Goal: Transaction & Acquisition: Purchase product/service

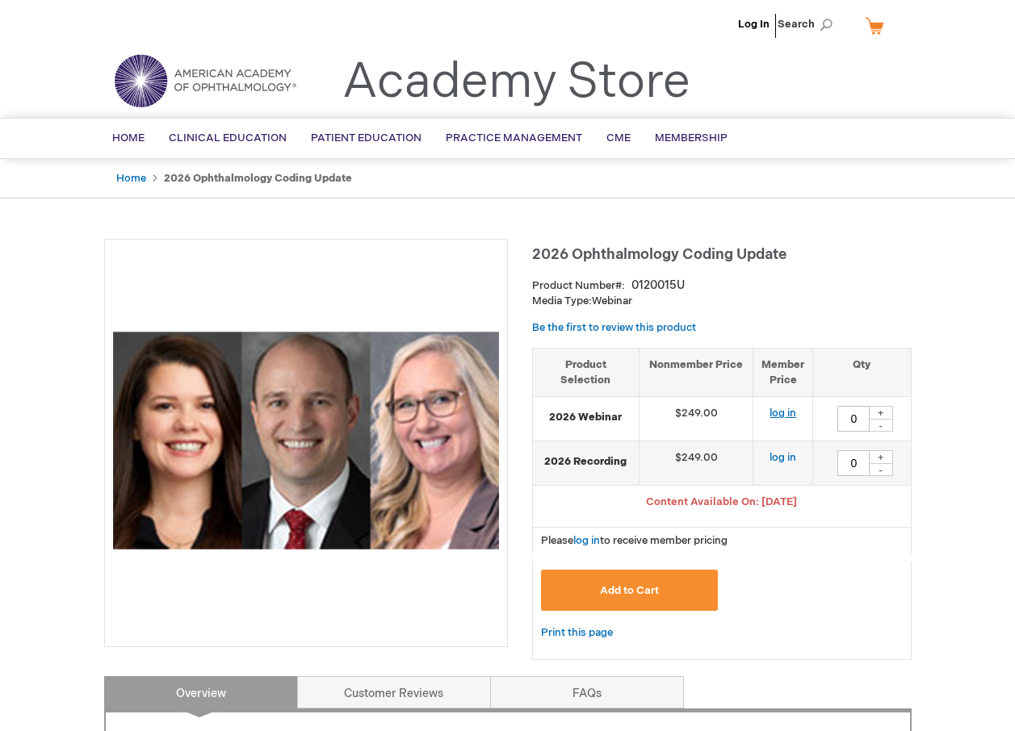
click at [783, 417] on link "log in" at bounding box center [782, 413] width 27 height 13
drag, startPoint x: 857, startPoint y: 422, endPoint x: 832, endPoint y: 422, distance: 25.0
click at [832, 422] on div "0 + -" at bounding box center [861, 419] width 81 height 26
type input "1"
click at [611, 589] on span "Add to Cart" at bounding box center [629, 590] width 59 height 13
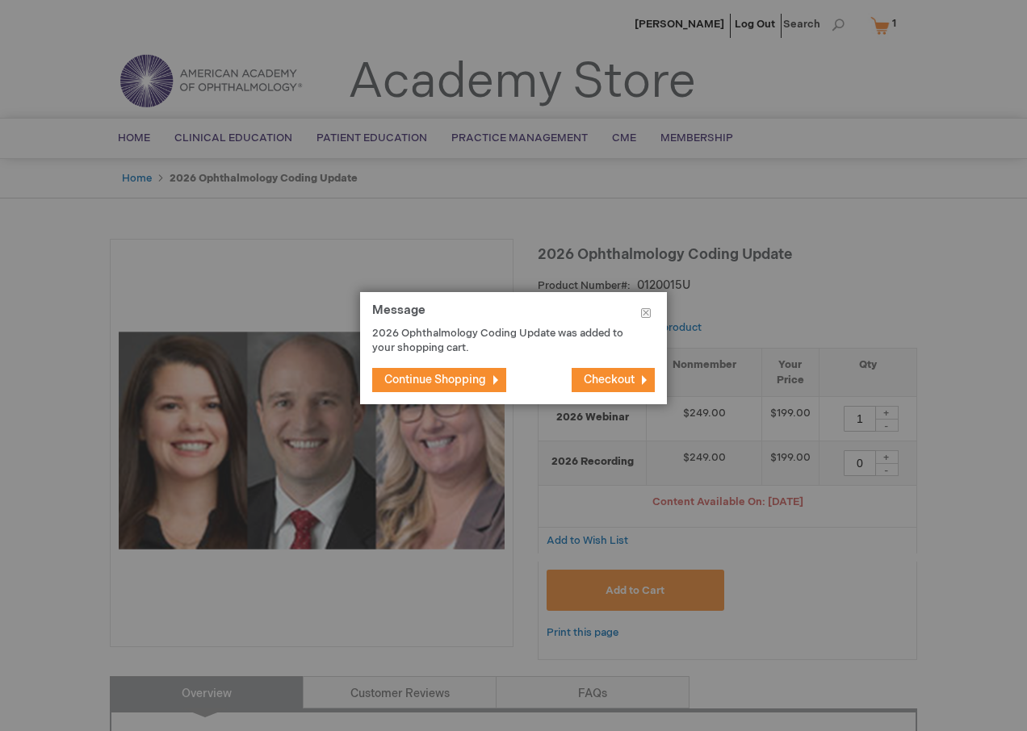
click at [441, 384] on span "Continue Shopping" at bounding box center [435, 380] width 102 height 14
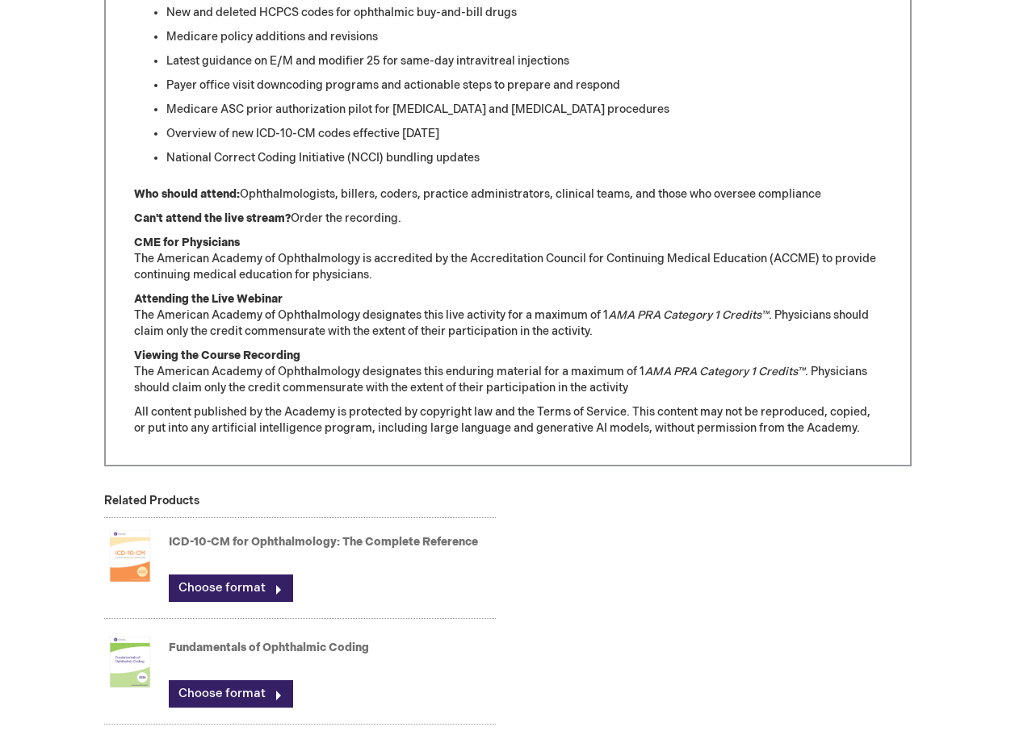
scroll to position [1163, 0]
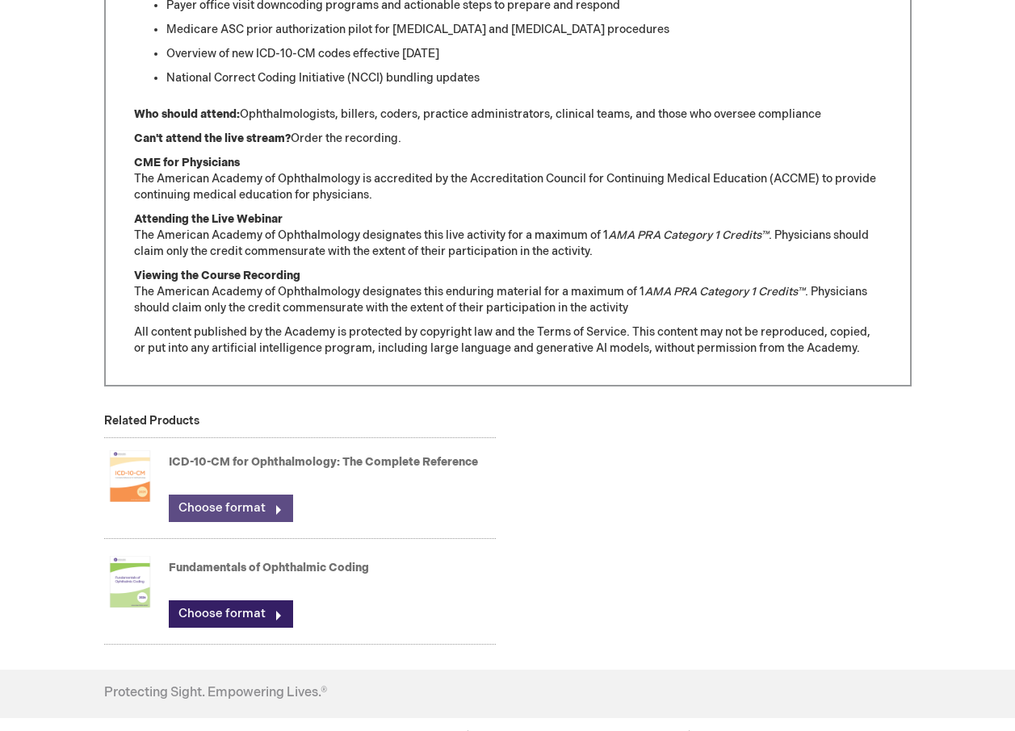
click at [245, 510] on link "Choose format" at bounding box center [231, 508] width 124 height 27
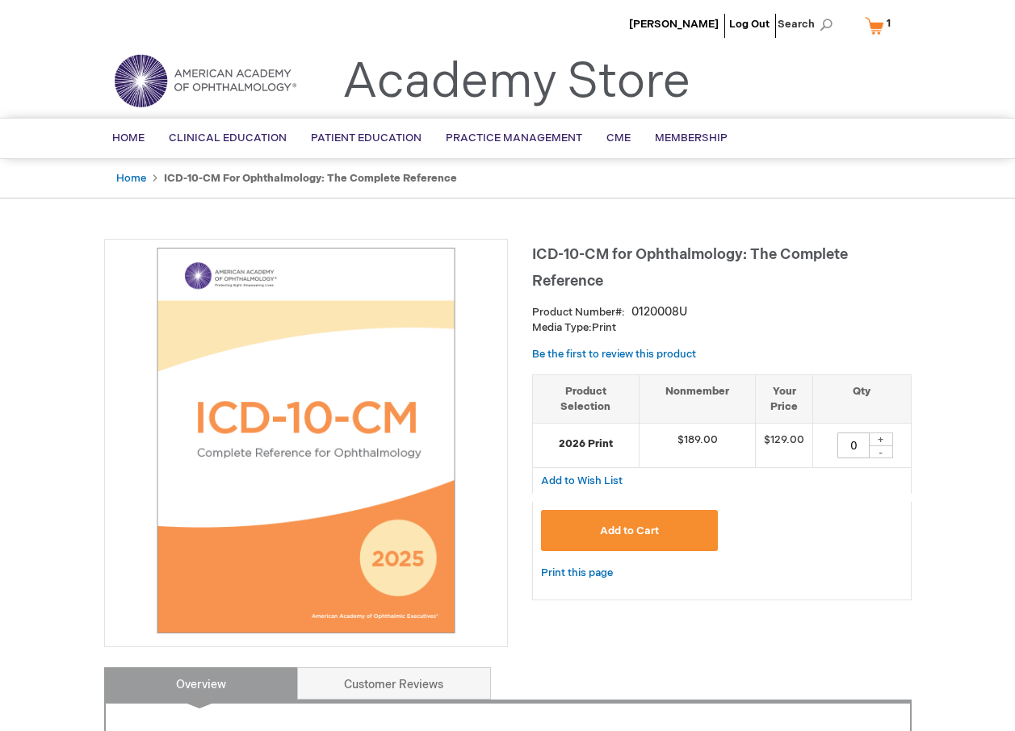
drag, startPoint x: 868, startPoint y: 447, endPoint x: 824, endPoint y: 447, distance: 43.6
click at [824, 447] on div "0 + -" at bounding box center [861, 446] width 81 height 26
click at [886, 438] on div "+" at bounding box center [881, 440] width 24 height 14
drag, startPoint x: 854, startPoint y: 440, endPoint x: 844, endPoint y: 444, distance: 11.2
click at [844, 444] on input "2" at bounding box center [853, 446] width 32 height 26
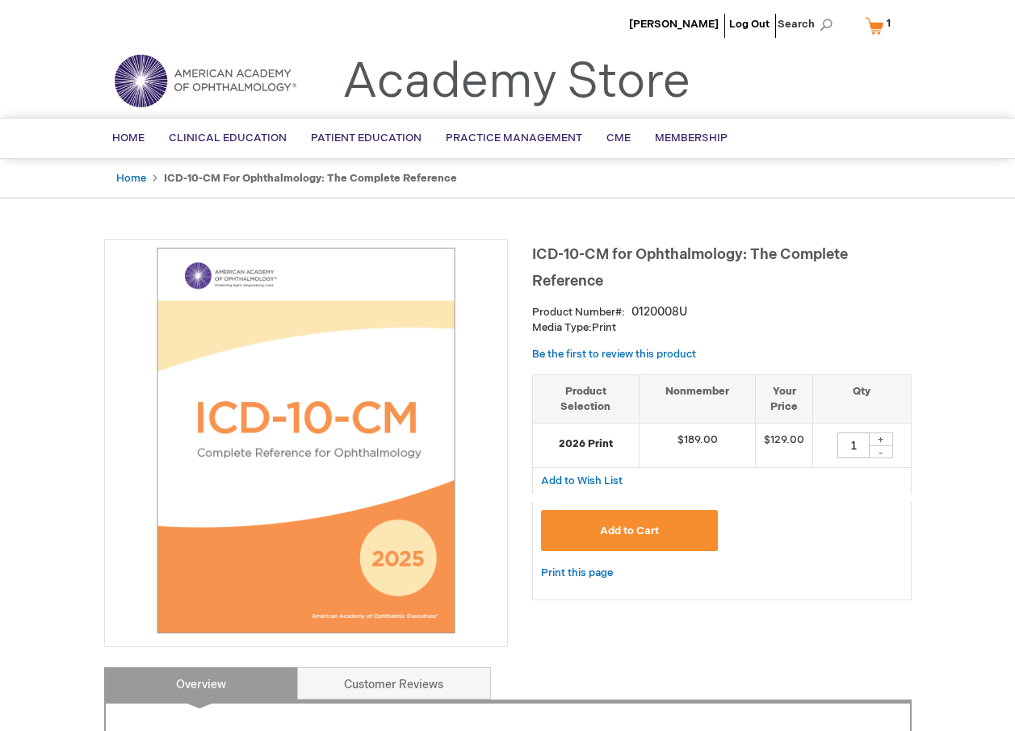
type input "1"
click at [614, 522] on button "Add to Cart" at bounding box center [630, 530] width 178 height 41
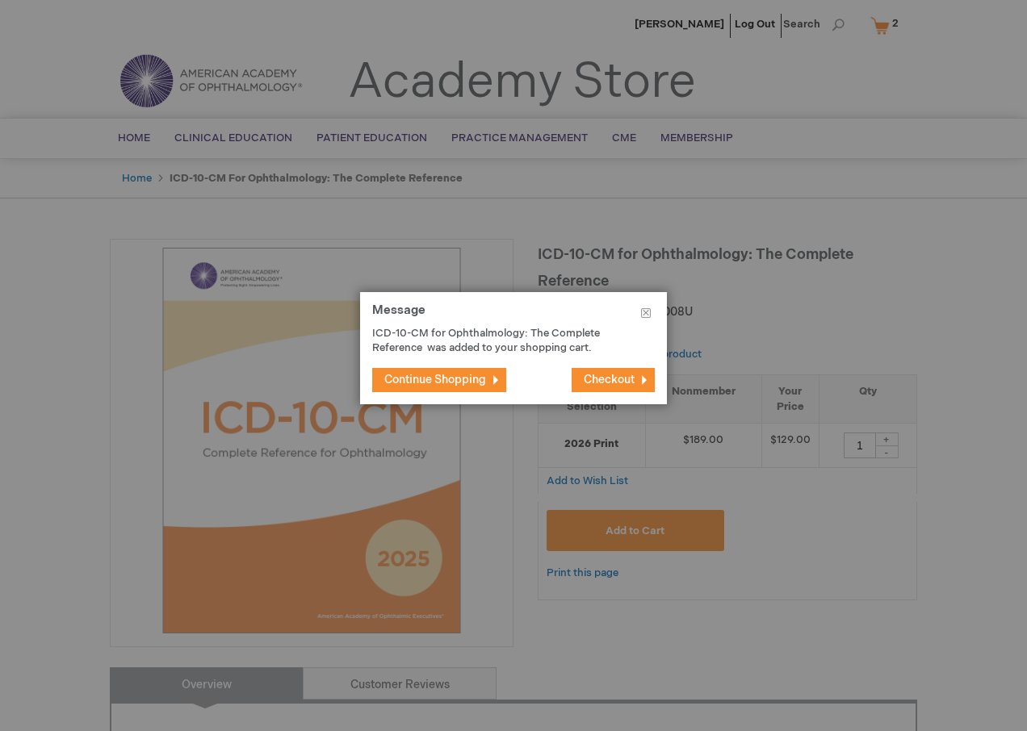
click at [413, 381] on span "Continue Shopping" at bounding box center [435, 380] width 102 height 14
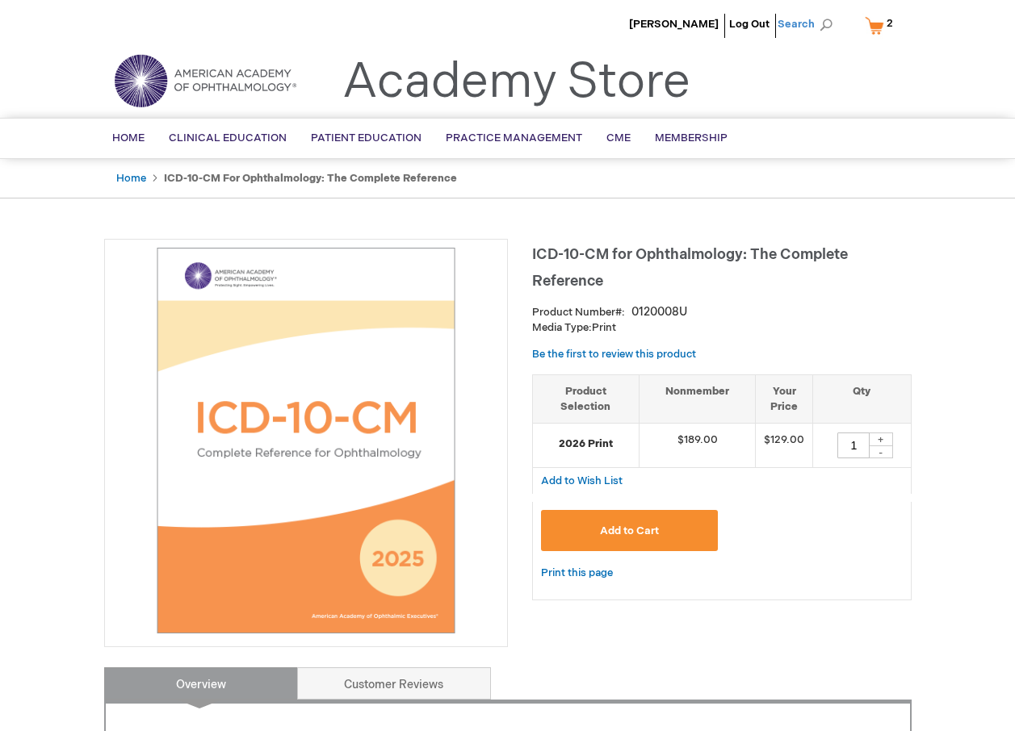
click at [789, 21] on span "Search" at bounding box center [807, 24] width 61 height 32
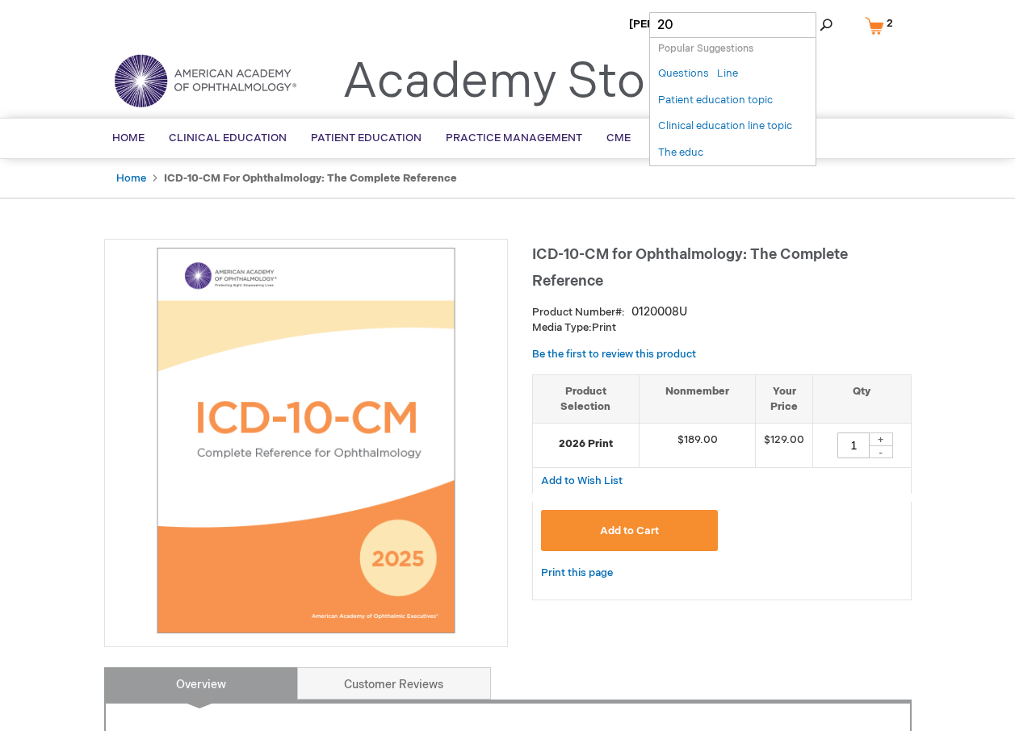
type input "2"
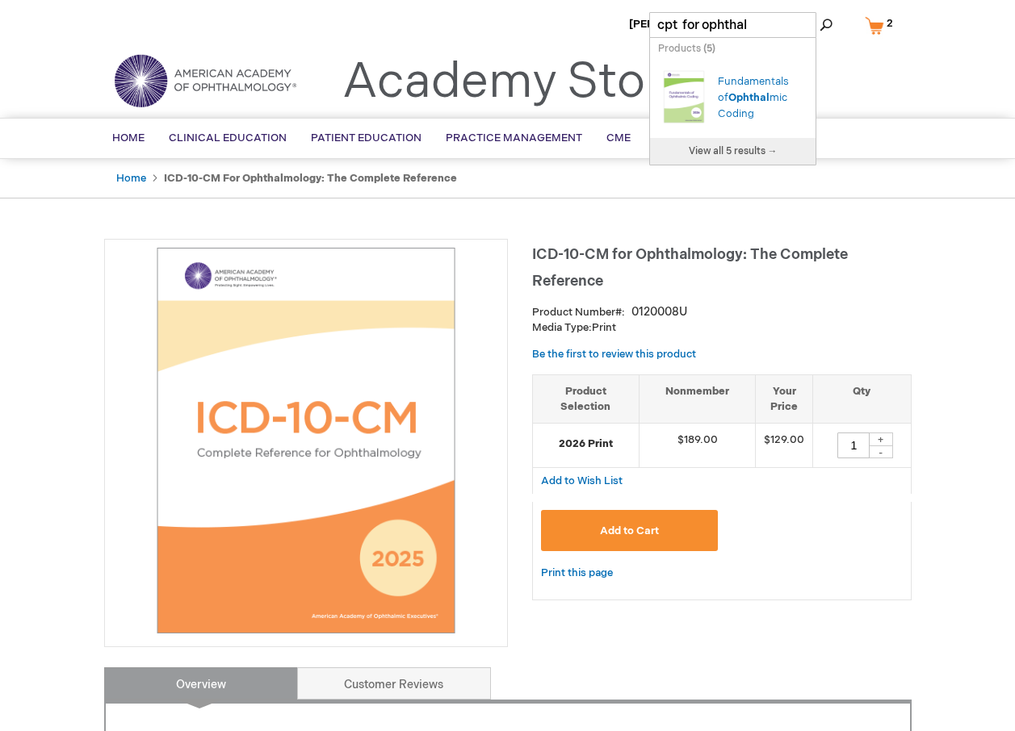
type input "cpt for ophthal"
click at [823, 26] on button "Search" at bounding box center [825, 25] width 13 height 26
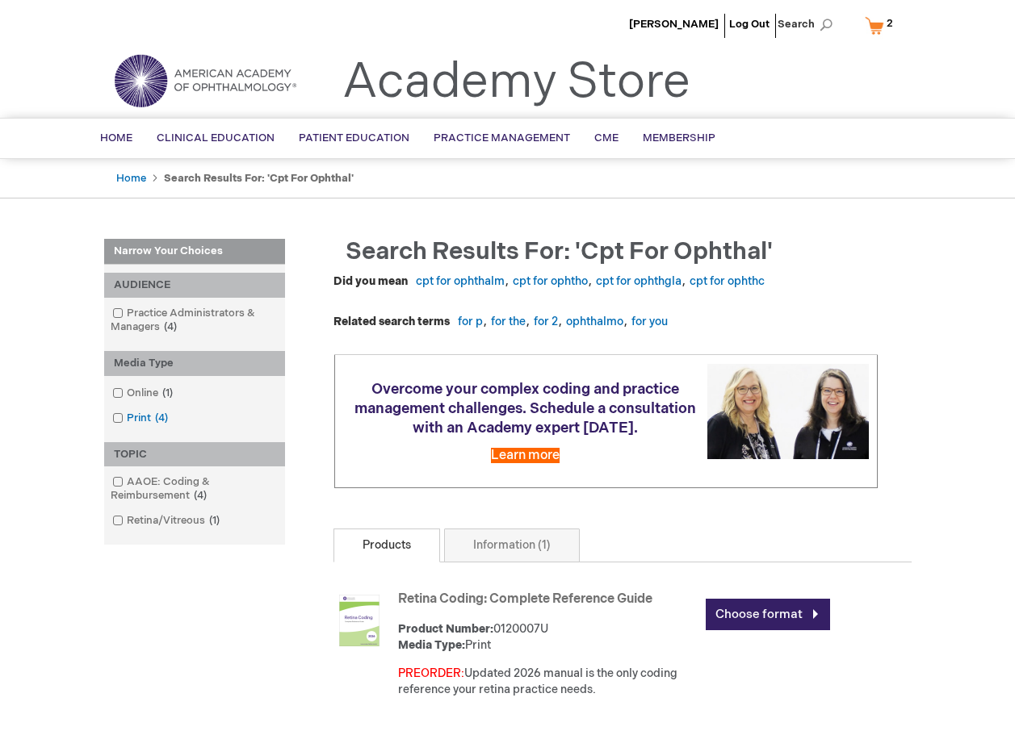
click at [123, 418] on link "Print 4 items" at bounding box center [141, 418] width 66 height 15
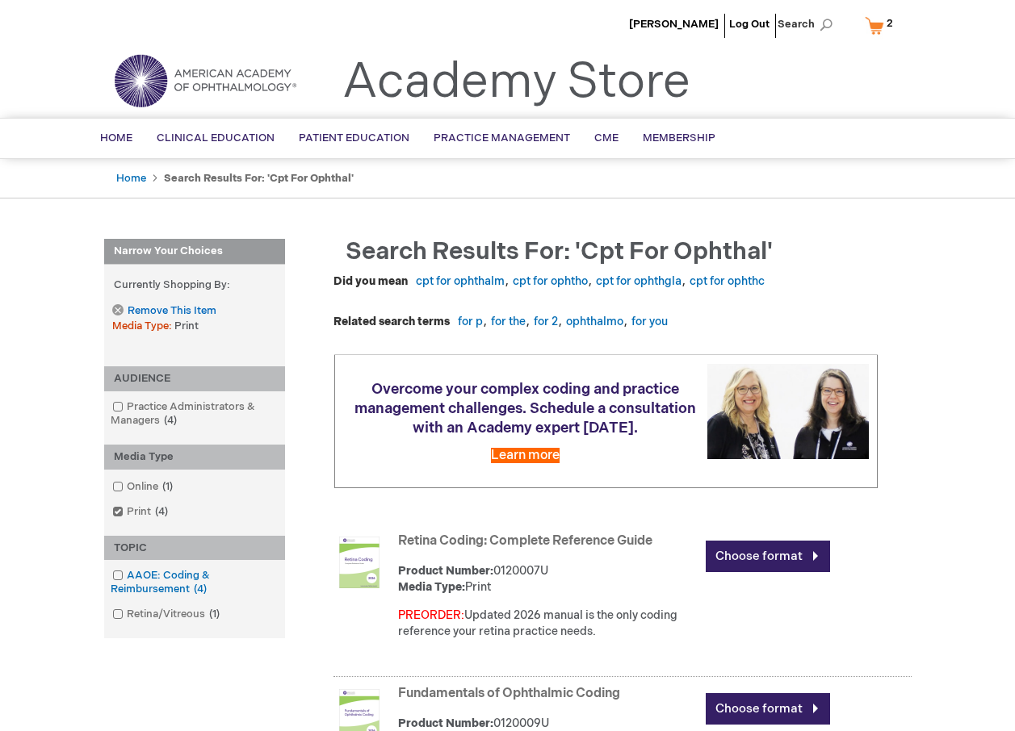
click at [153, 579] on link "AAOE: Coding & Reimbursement 4 items" at bounding box center [194, 582] width 173 height 29
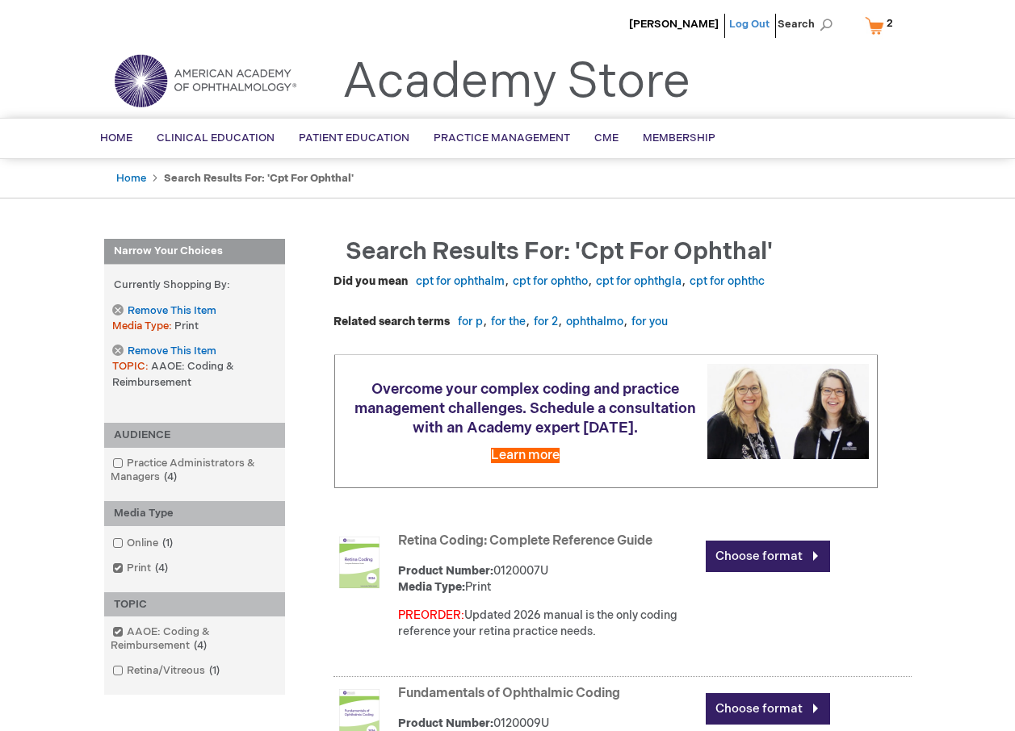
click at [756, 24] on link "Log Out" at bounding box center [749, 24] width 40 height 13
